Goal: Navigation & Orientation: Find specific page/section

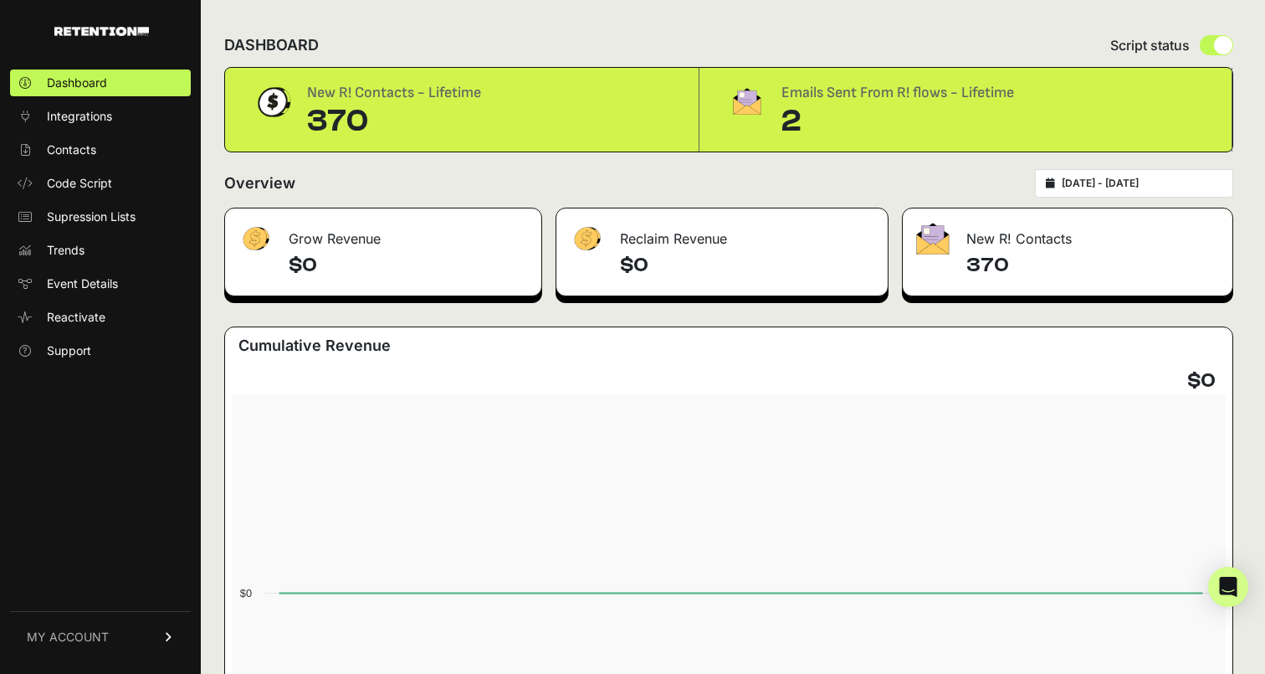
click at [801, 125] on div "2" at bounding box center [898, 121] width 233 height 33
click at [746, 105] on img at bounding box center [747, 101] width 42 height 40
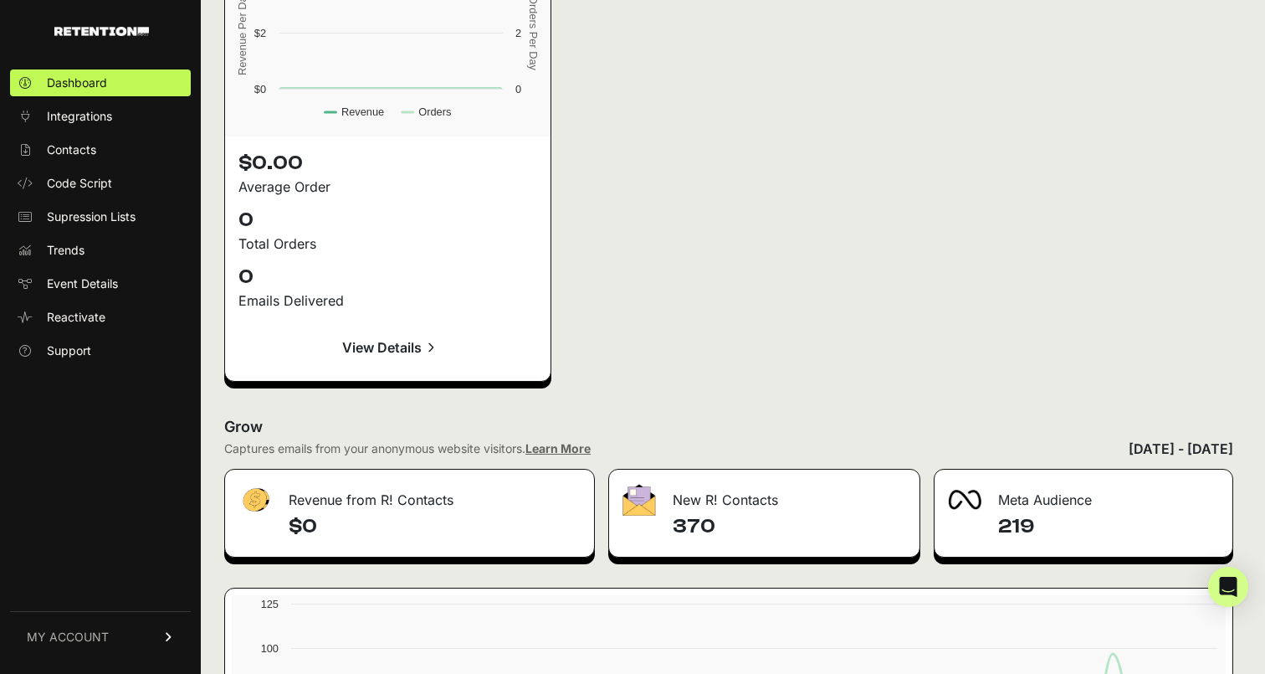
scroll to position [2533, 0]
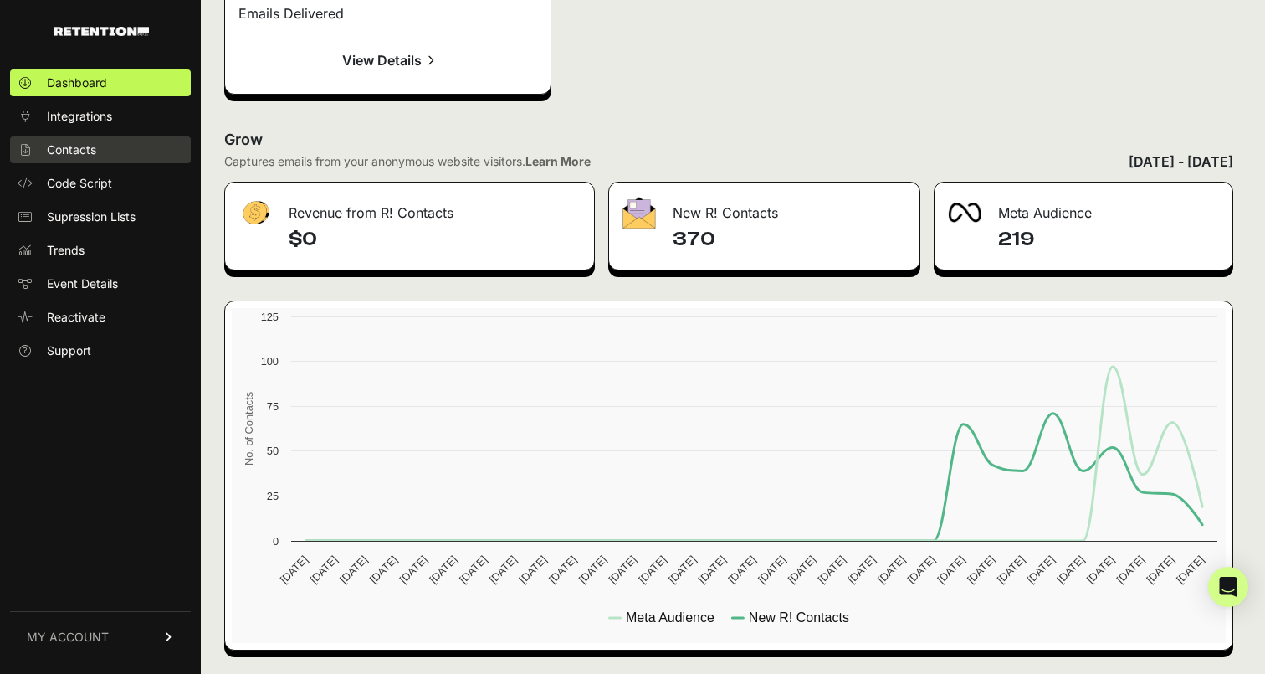
click at [126, 141] on link "Contacts" at bounding box center [100, 149] width 181 height 27
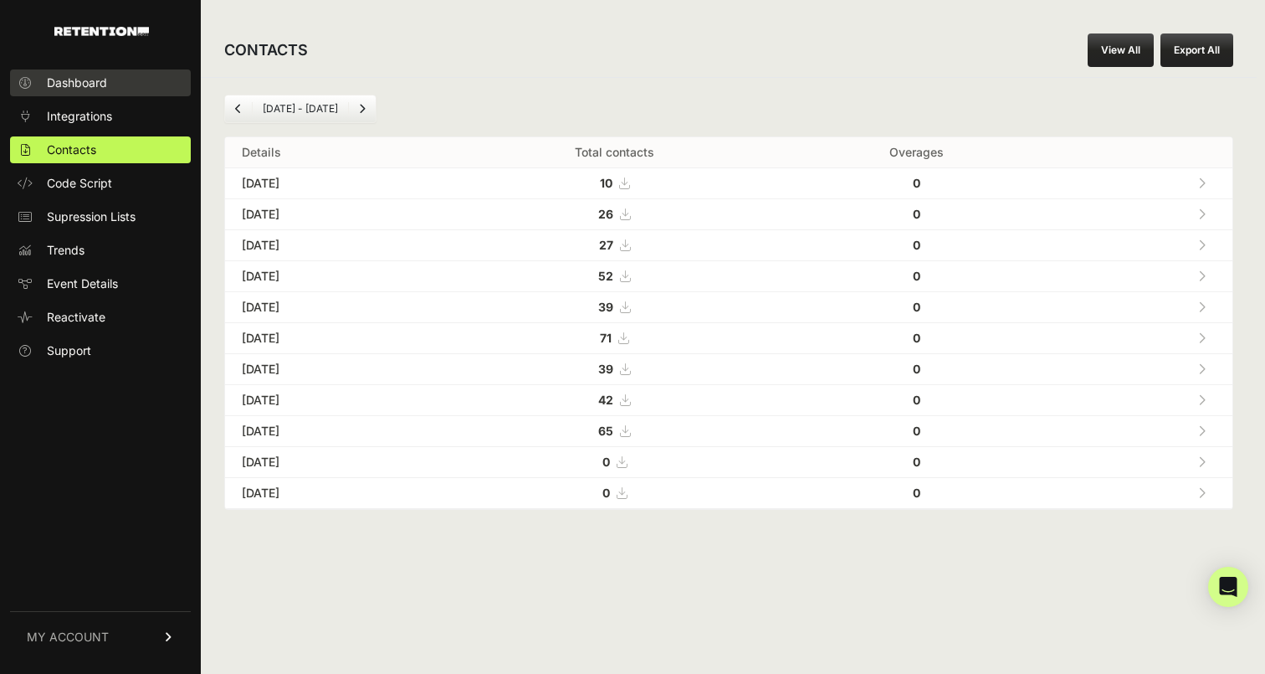
click at [85, 86] on span "Dashboard" at bounding box center [77, 82] width 60 height 17
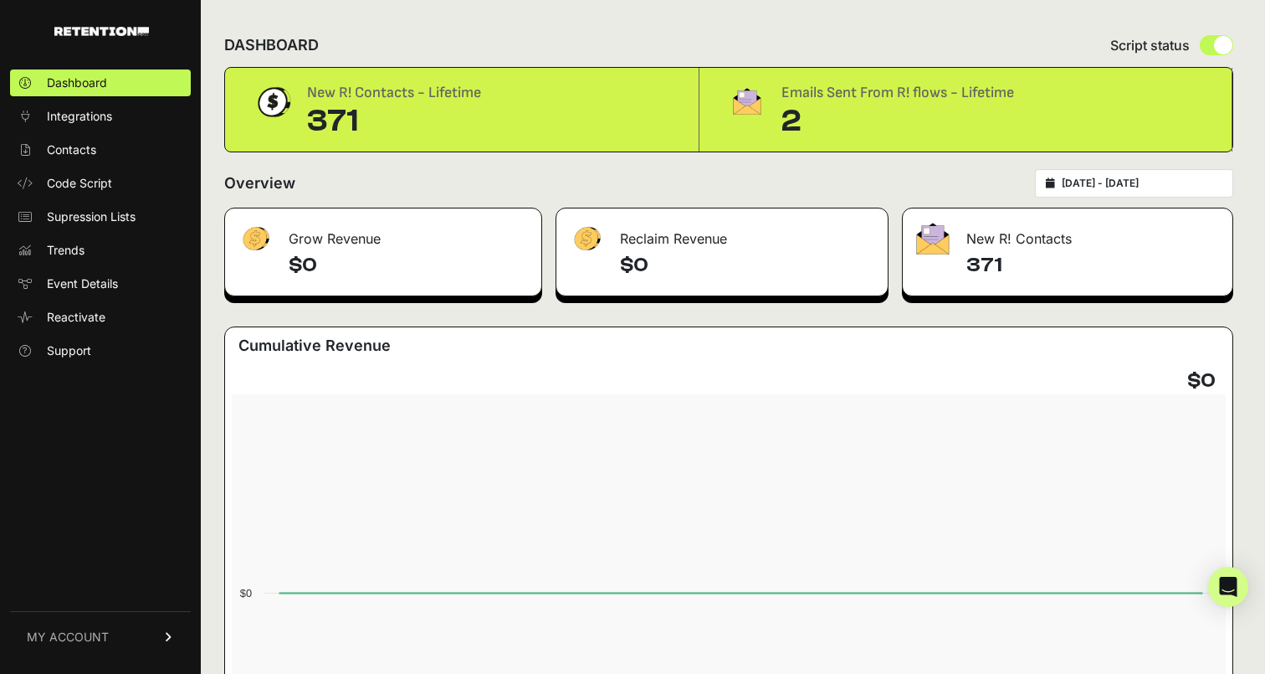
click at [789, 120] on div "2" at bounding box center [898, 121] width 233 height 33
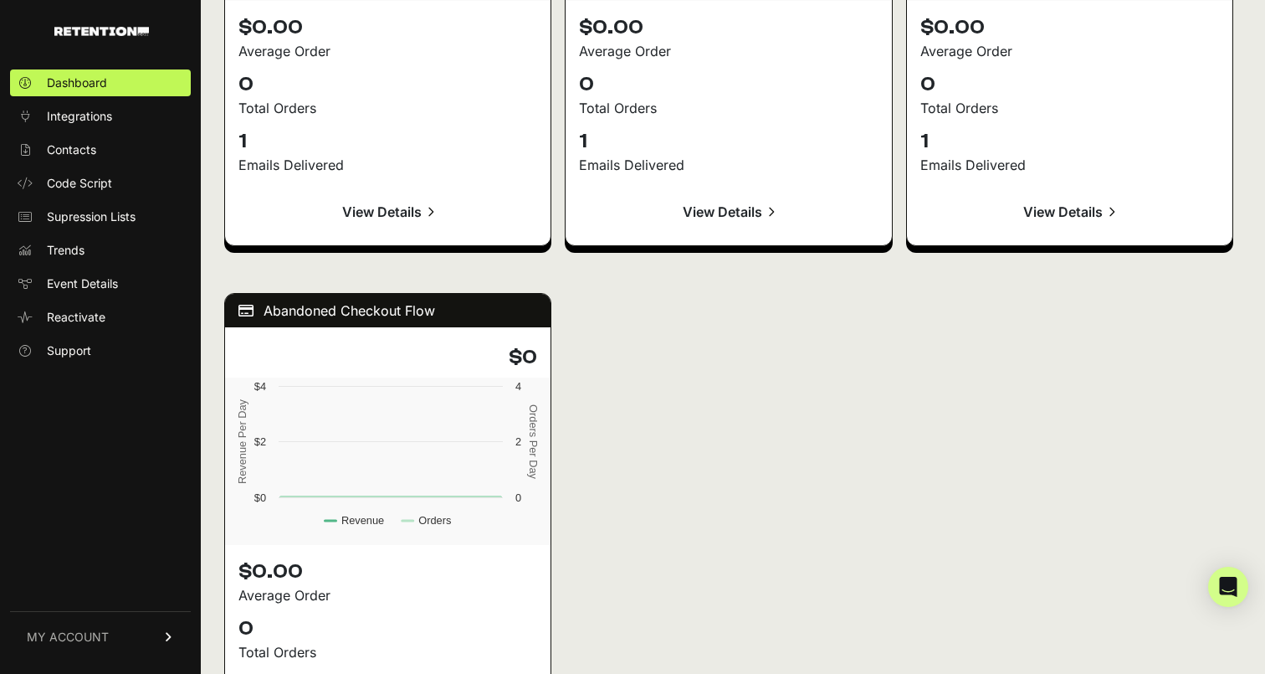
scroll to position [2533, 0]
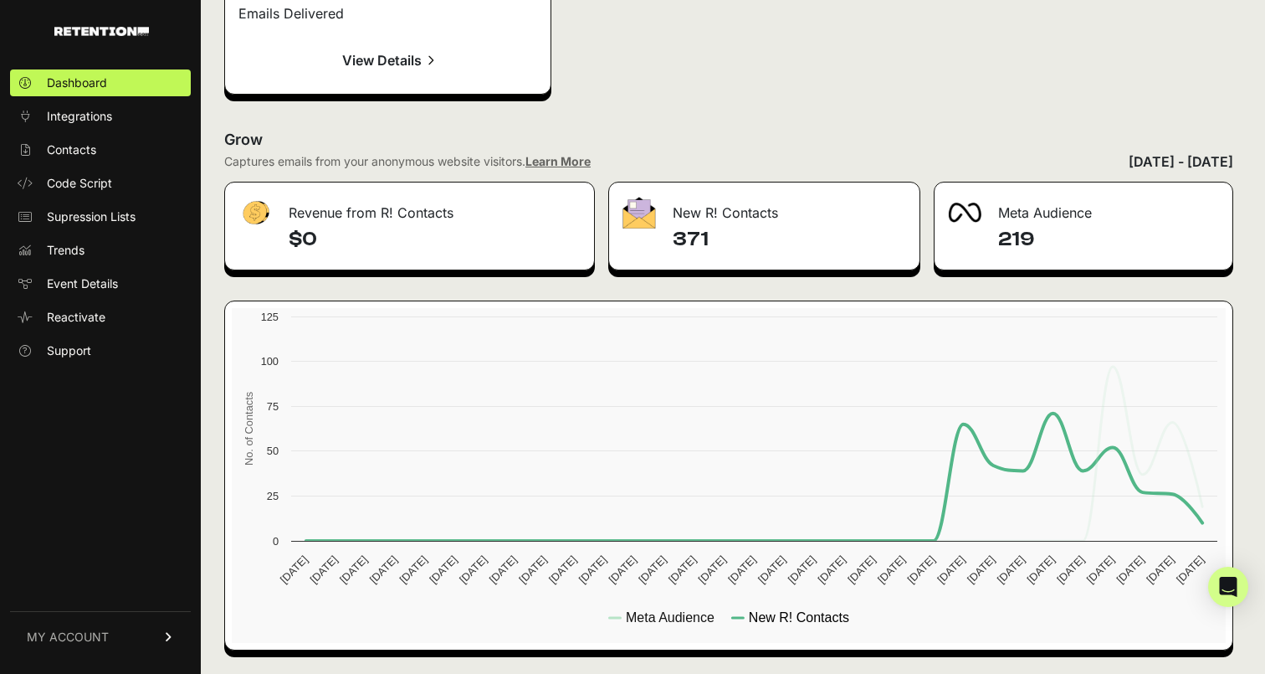
click at [823, 615] on text "New R! Contacts" at bounding box center [799, 617] width 100 height 14
click at [806, 611] on text "New R! Contacts" at bounding box center [799, 617] width 100 height 14
click at [119, 311] on link "Reactivate" at bounding box center [100, 317] width 181 height 27
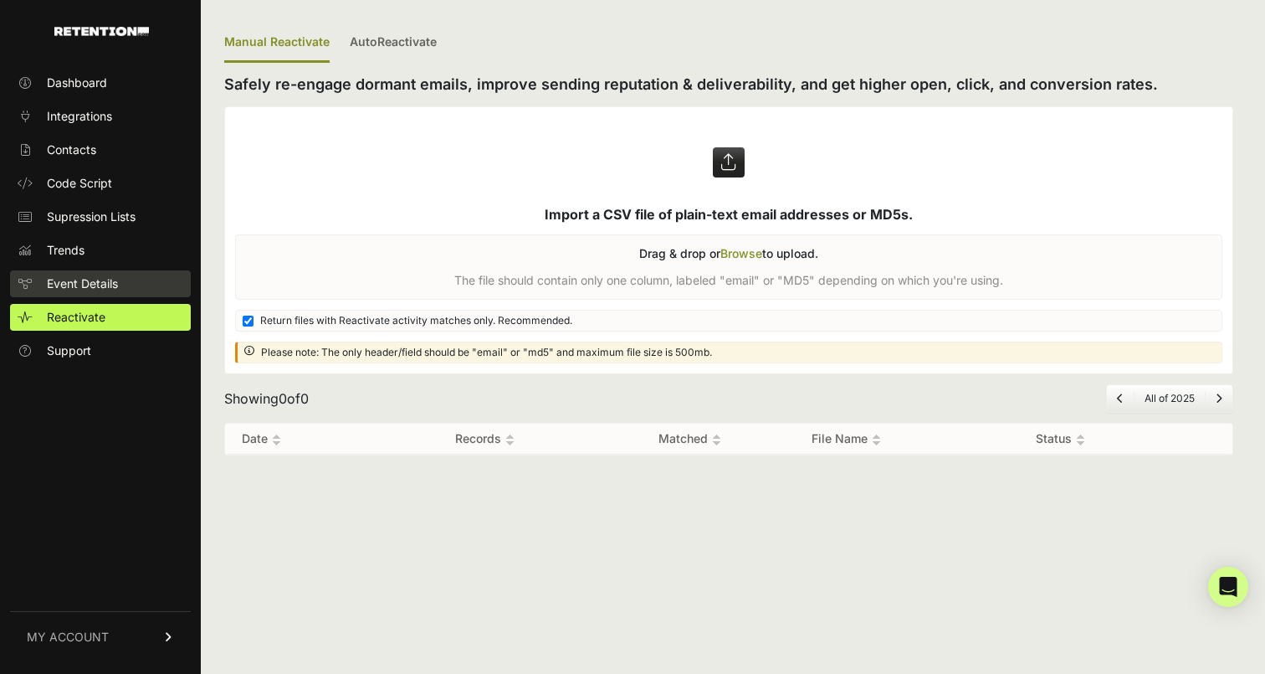
click at [111, 286] on span "Event Details" at bounding box center [82, 283] width 71 height 17
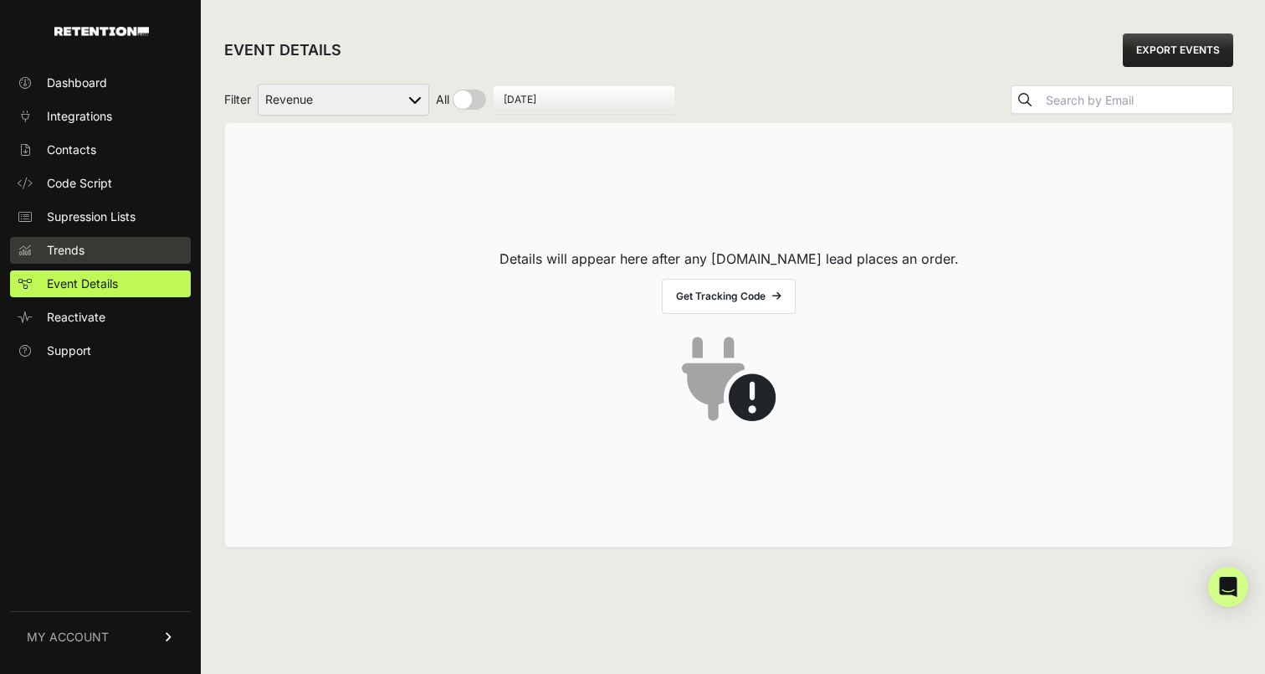
click at [99, 254] on link "Trends" at bounding box center [100, 250] width 181 height 27
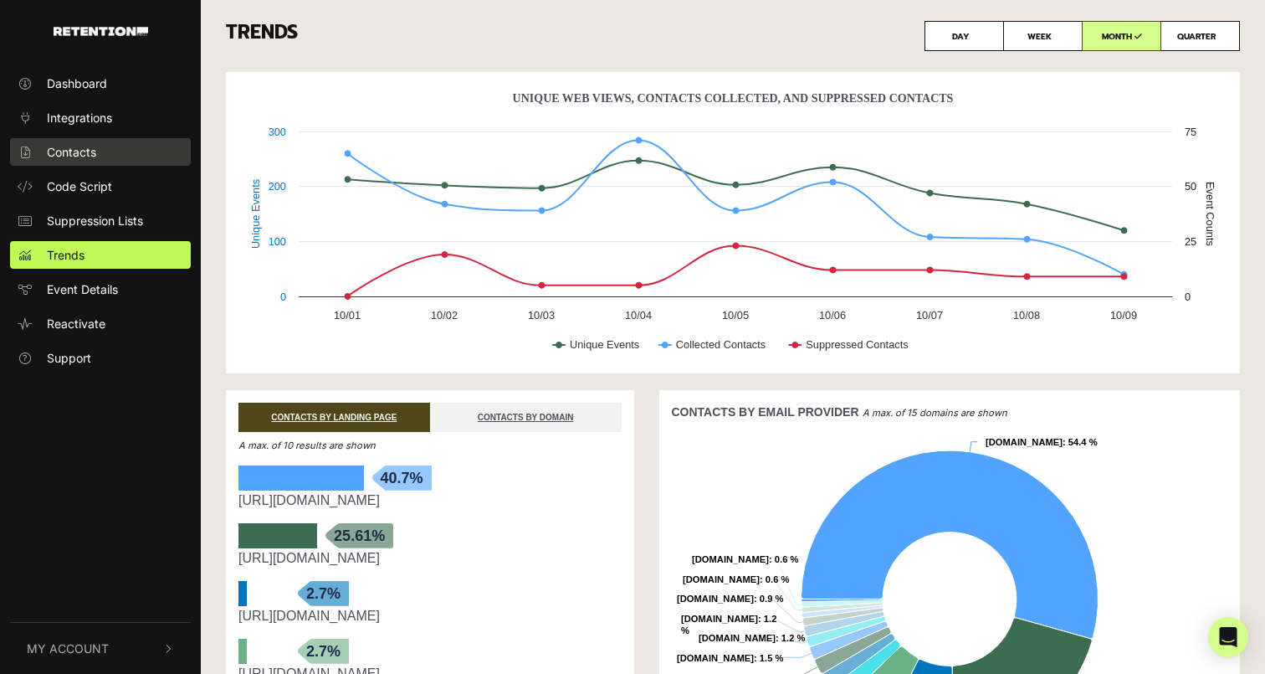
click at [116, 163] on link "Contacts" at bounding box center [100, 152] width 181 height 28
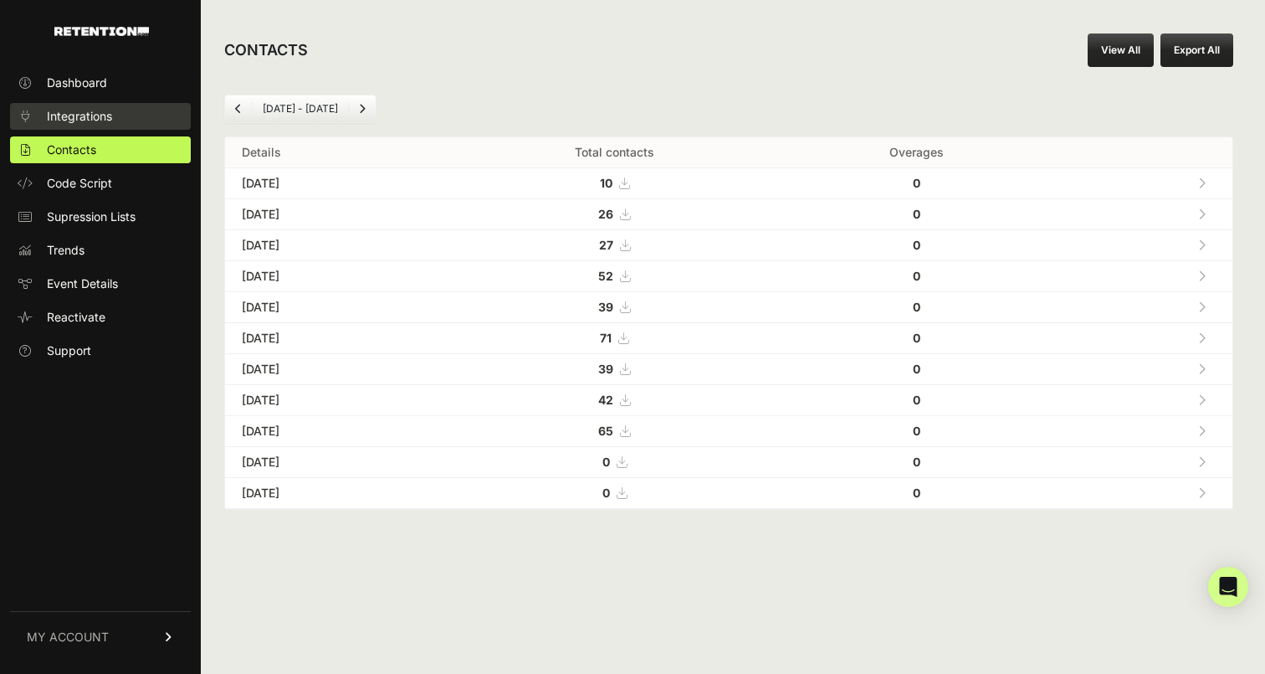
click at [103, 105] on link "Integrations" at bounding box center [100, 116] width 181 height 27
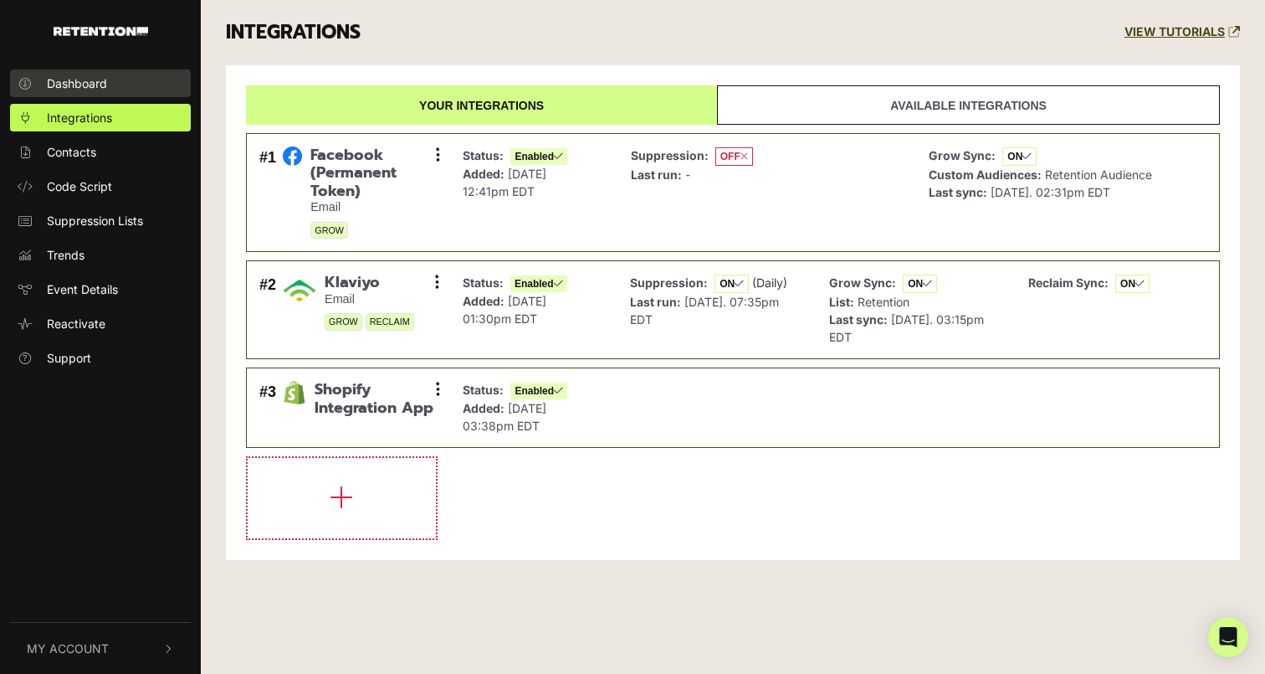
click at [101, 87] on span "Dashboard" at bounding box center [77, 83] width 60 height 18
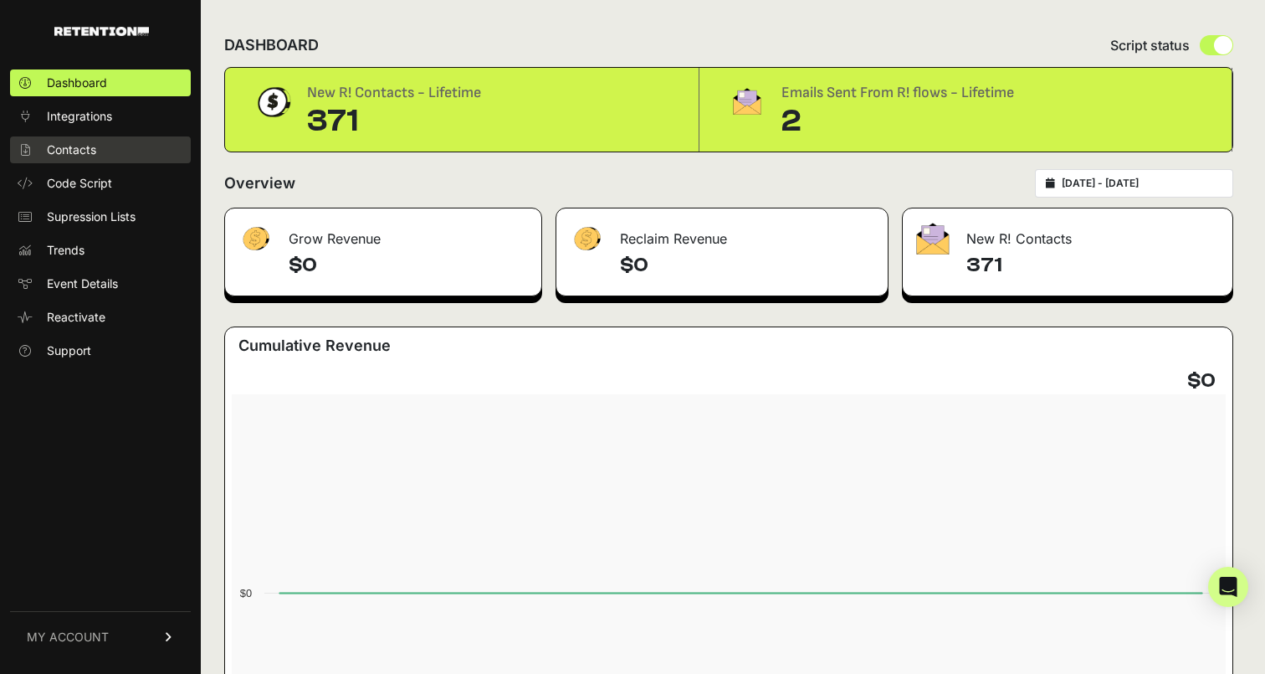
click at [95, 150] on span "Contacts" at bounding box center [71, 149] width 49 height 17
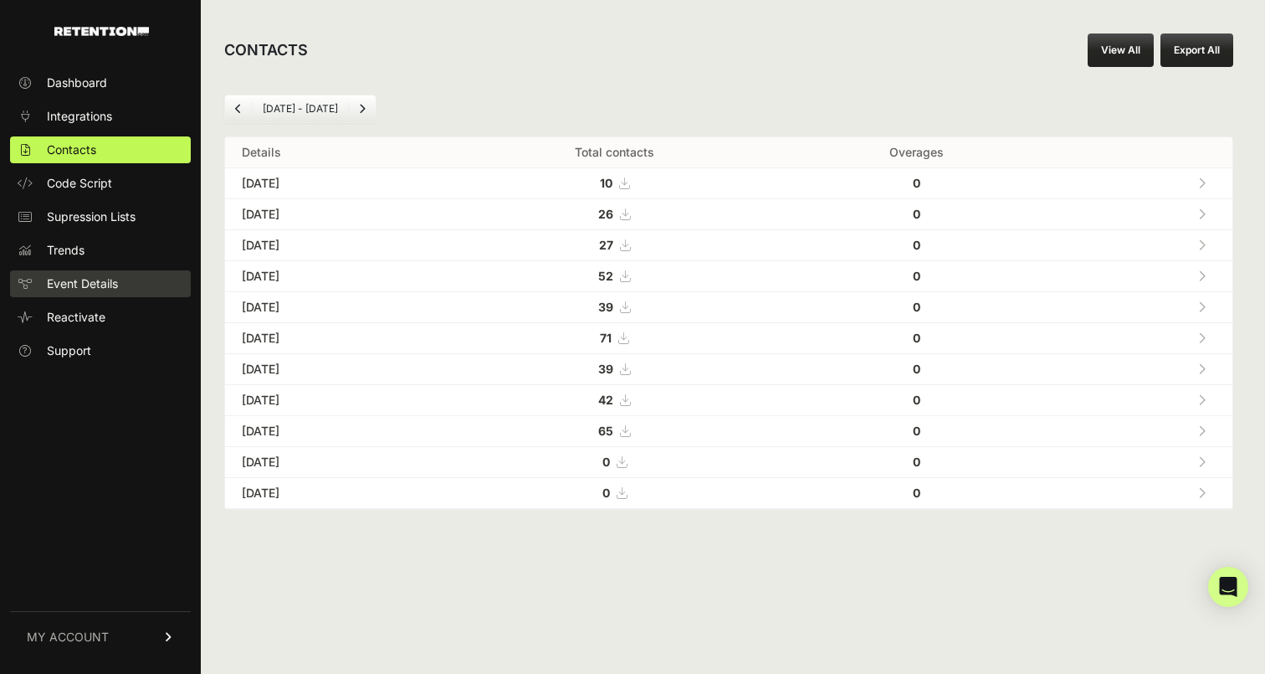
click at [88, 292] on link "Event Details" at bounding box center [100, 283] width 181 height 27
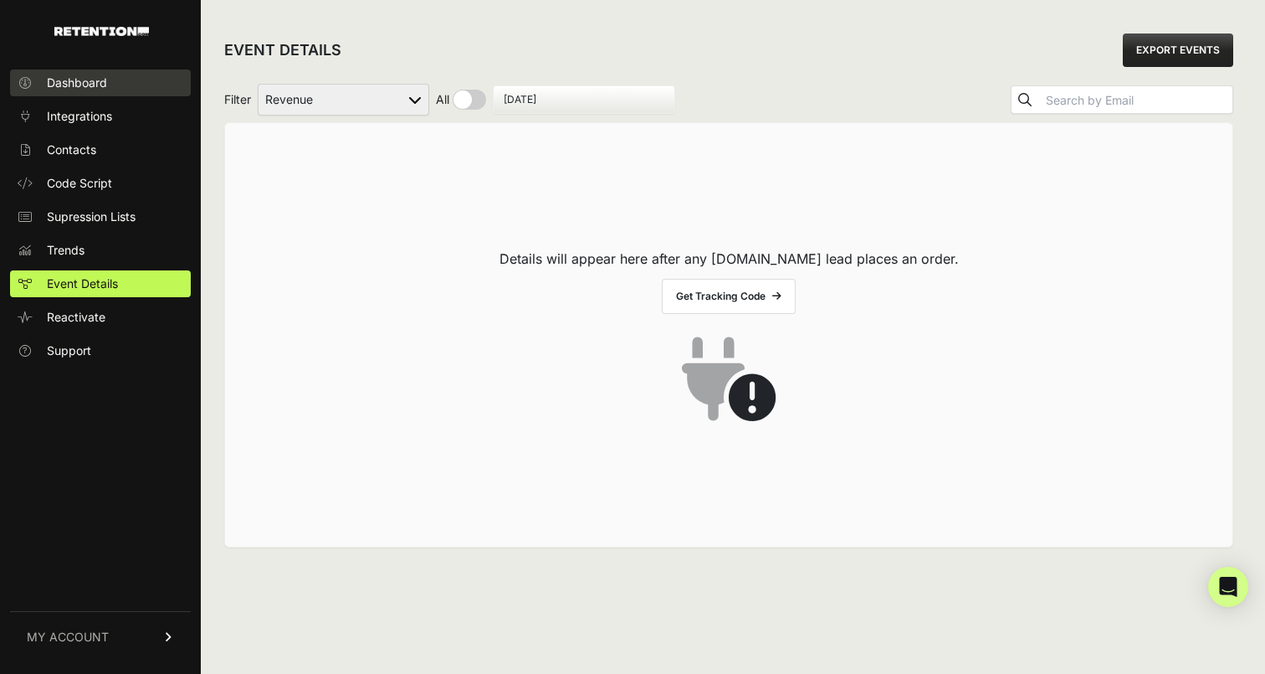
click at [86, 78] on span "Dashboard" at bounding box center [77, 82] width 60 height 17
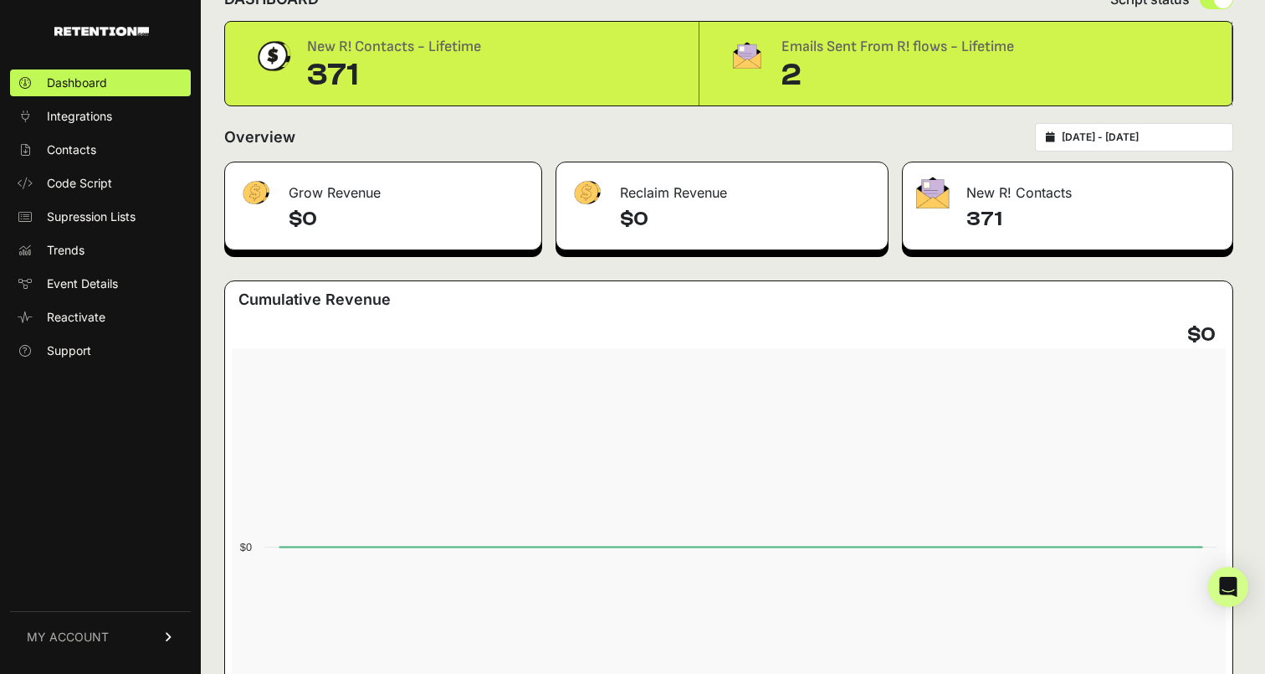
scroll to position [47, 0]
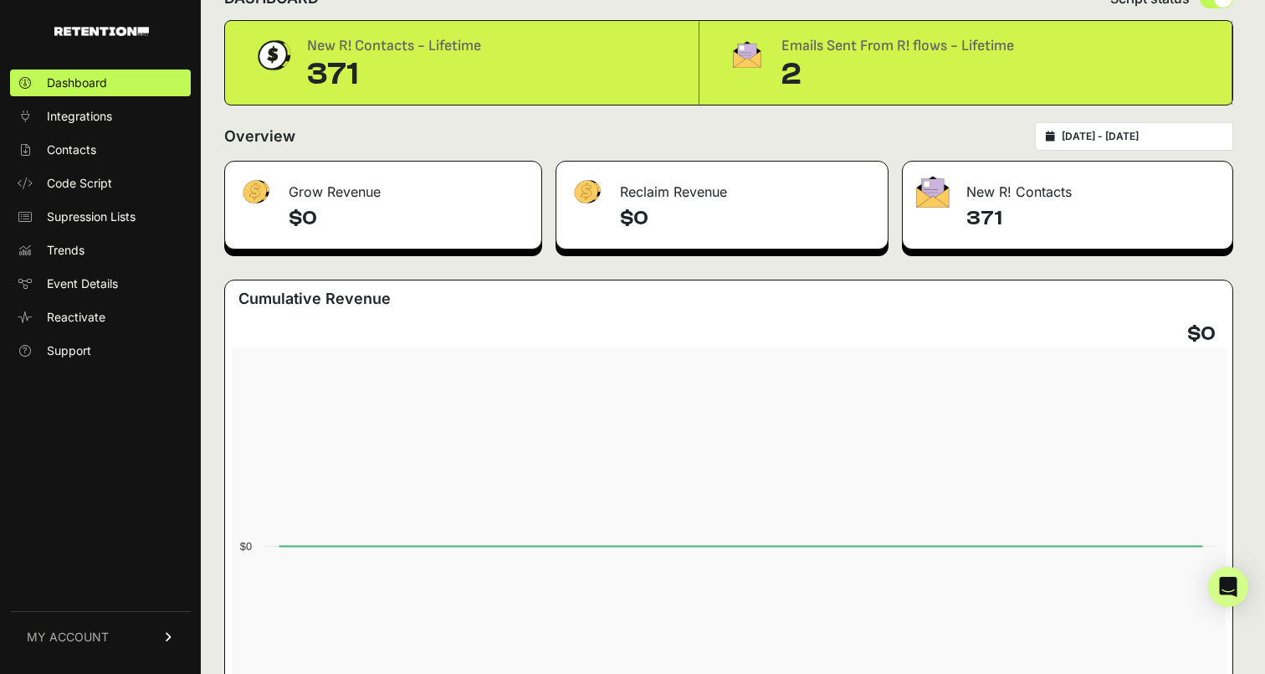
click at [167, 638] on icon at bounding box center [169, 637] width 12 height 10
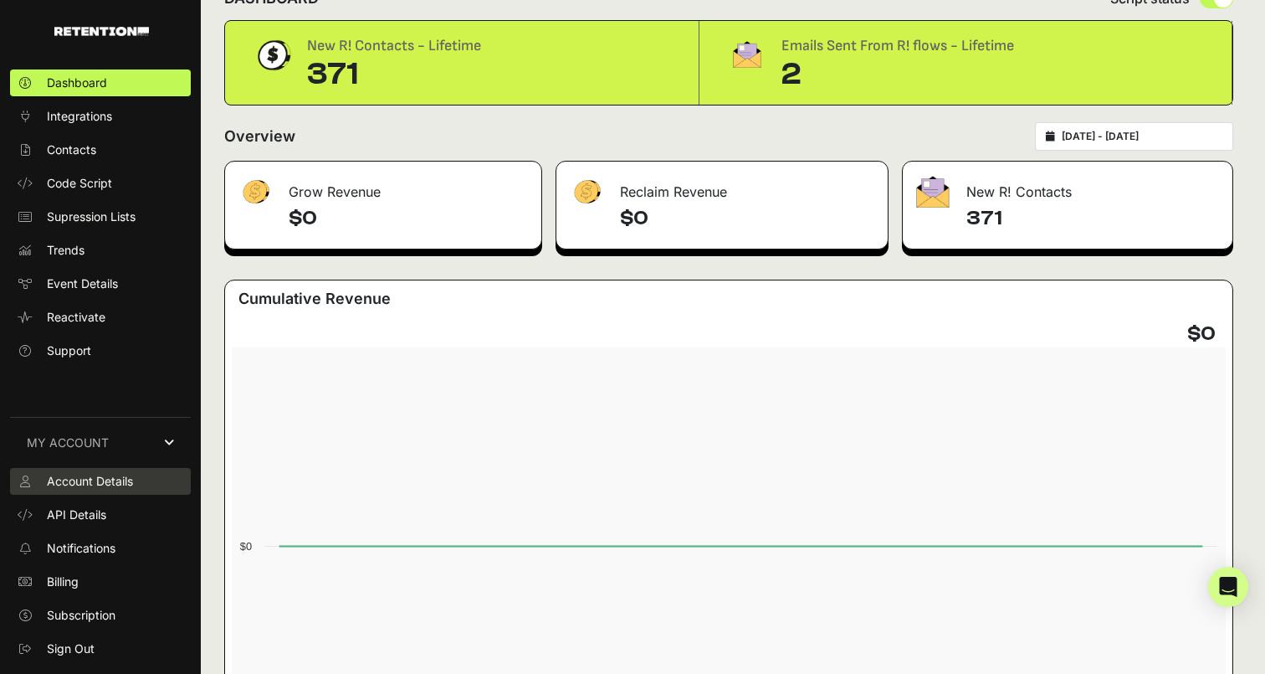
click at [116, 486] on span "Account Details" at bounding box center [90, 481] width 86 height 17
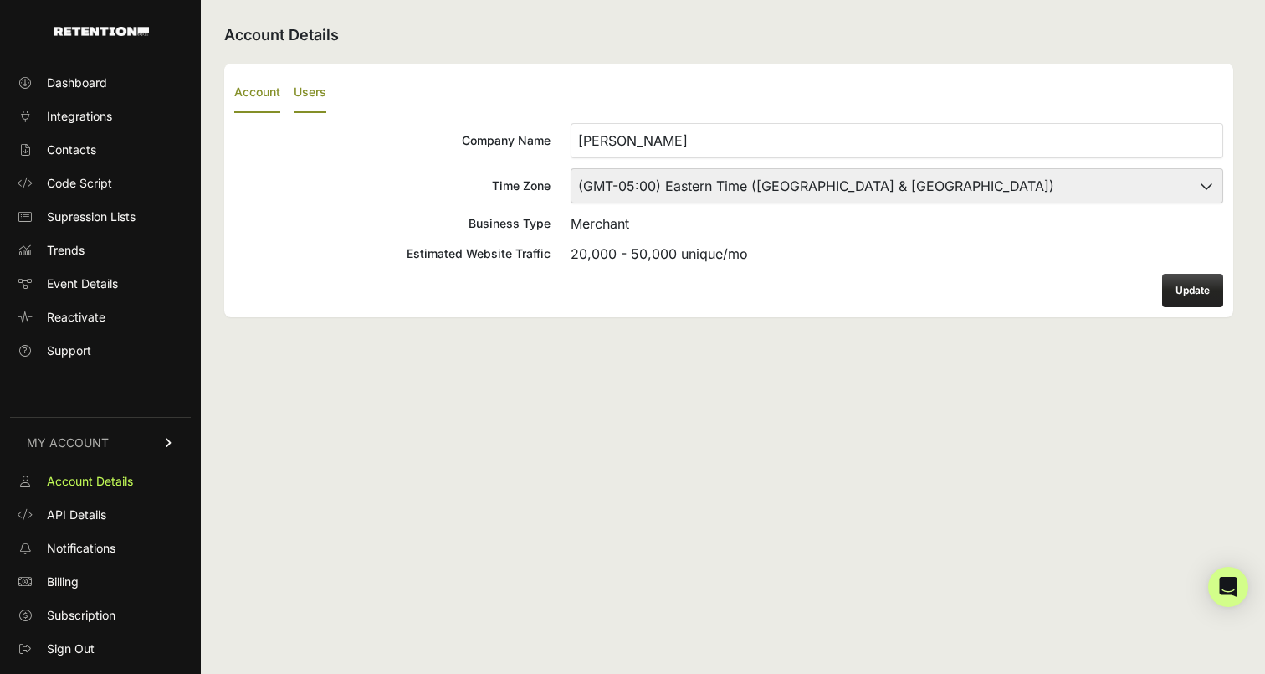
click at [308, 89] on label "Users" at bounding box center [310, 93] width 33 height 39
click at [0, 0] on input "Users" at bounding box center [0, 0] width 0 height 0
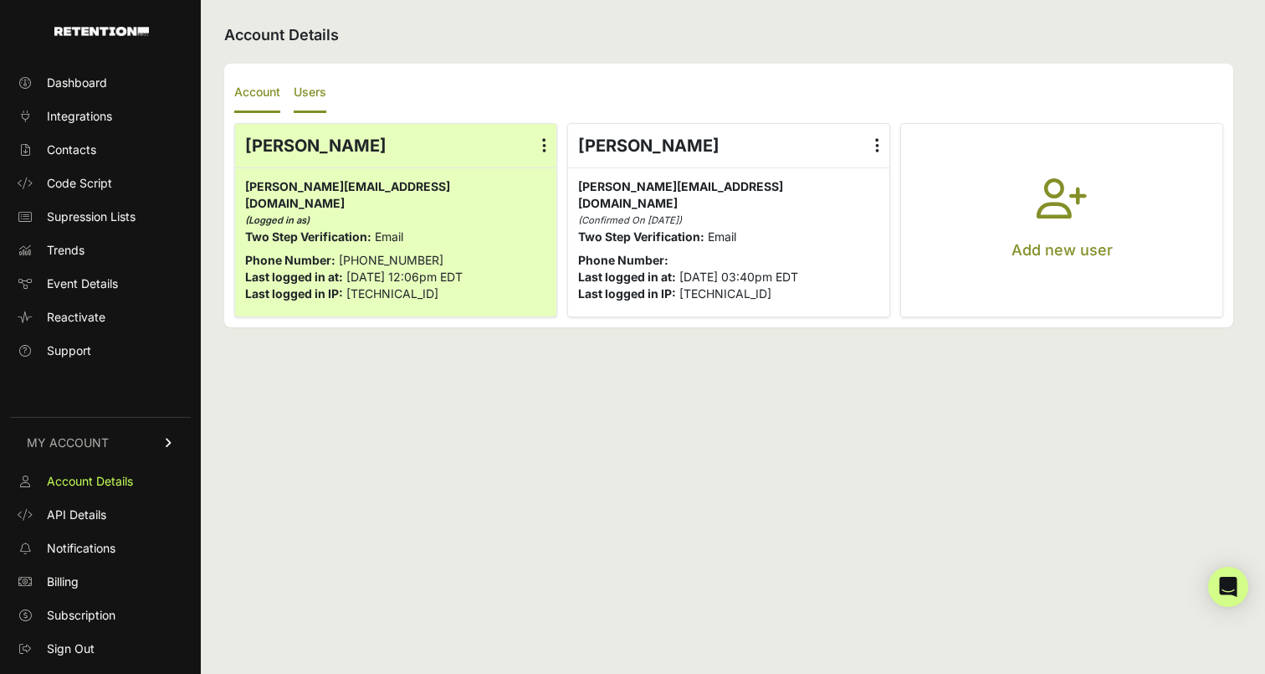
click at [243, 95] on label "Account" at bounding box center [257, 93] width 46 height 39
click at [0, 0] on input "Account" at bounding box center [0, 0] width 0 height 0
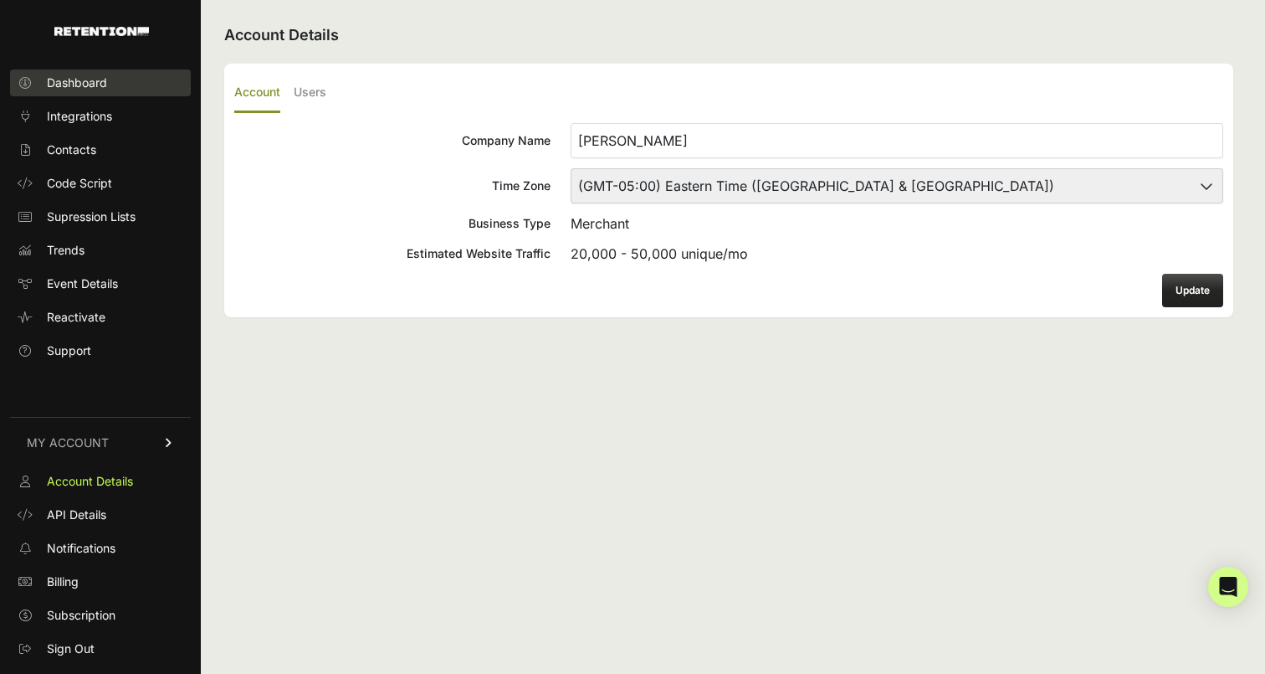
click at [96, 79] on span "Dashboard" at bounding box center [77, 82] width 60 height 17
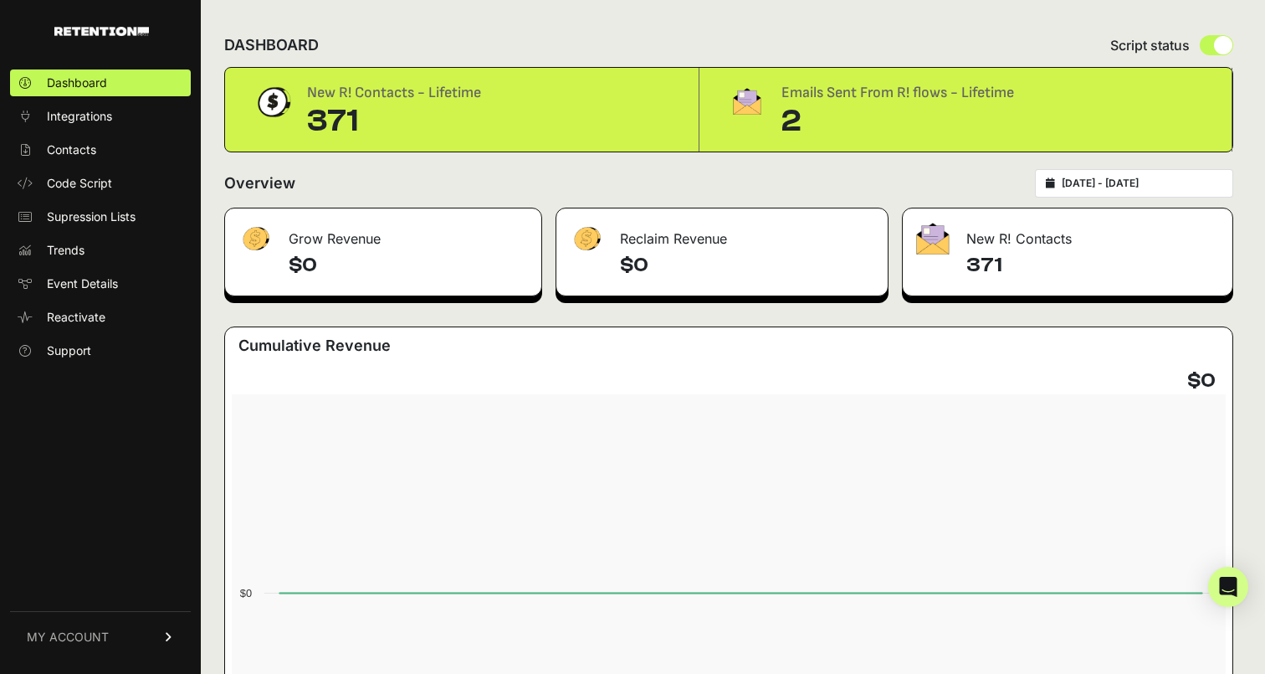
click at [113, 32] on img at bounding box center [101, 31] width 95 height 9
click at [95, 119] on span "Integrations" at bounding box center [79, 116] width 65 height 17
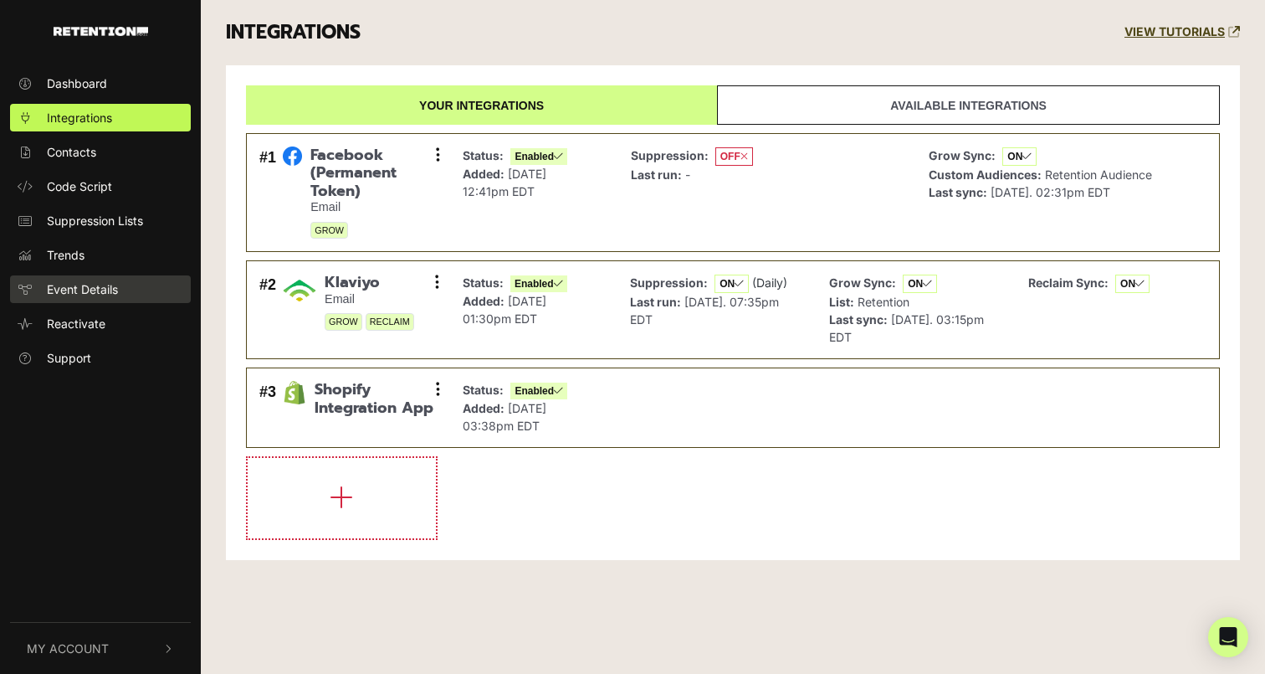
click at [101, 290] on span "Event Details" at bounding box center [82, 289] width 71 height 18
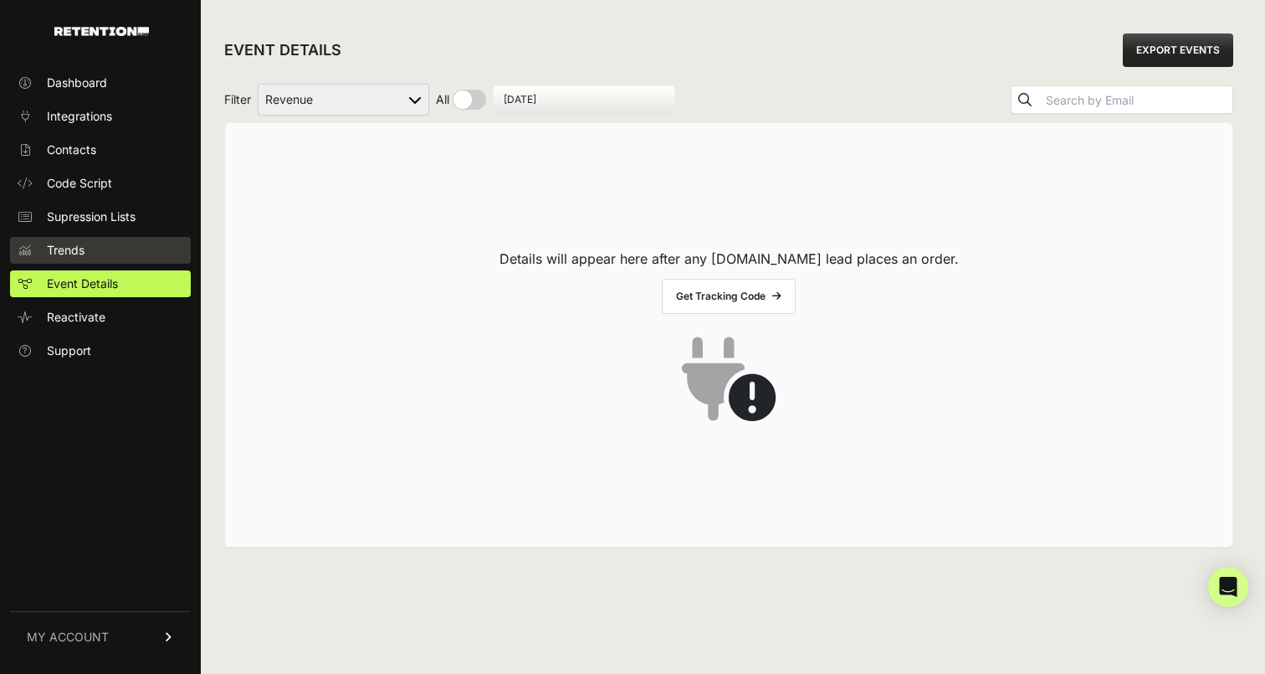
click at [82, 254] on span "Trends" at bounding box center [66, 250] width 38 height 17
